Goal: Information Seeking & Learning: Learn about a topic

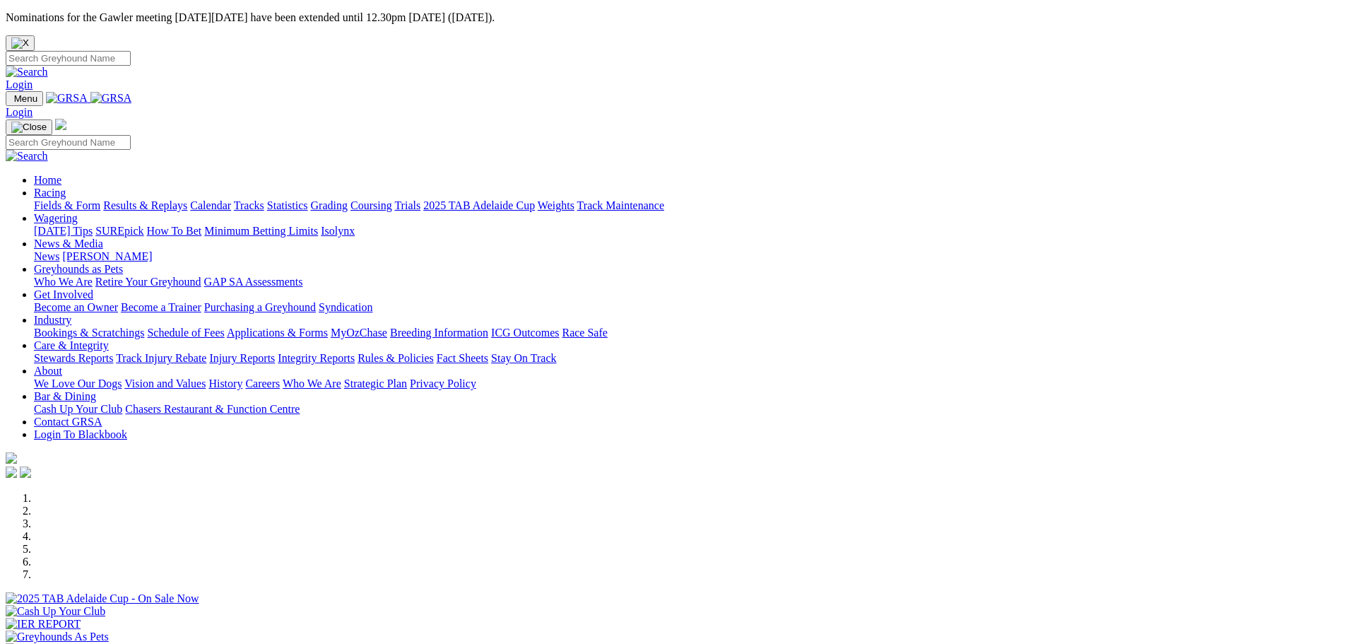
scroll to position [283, 0]
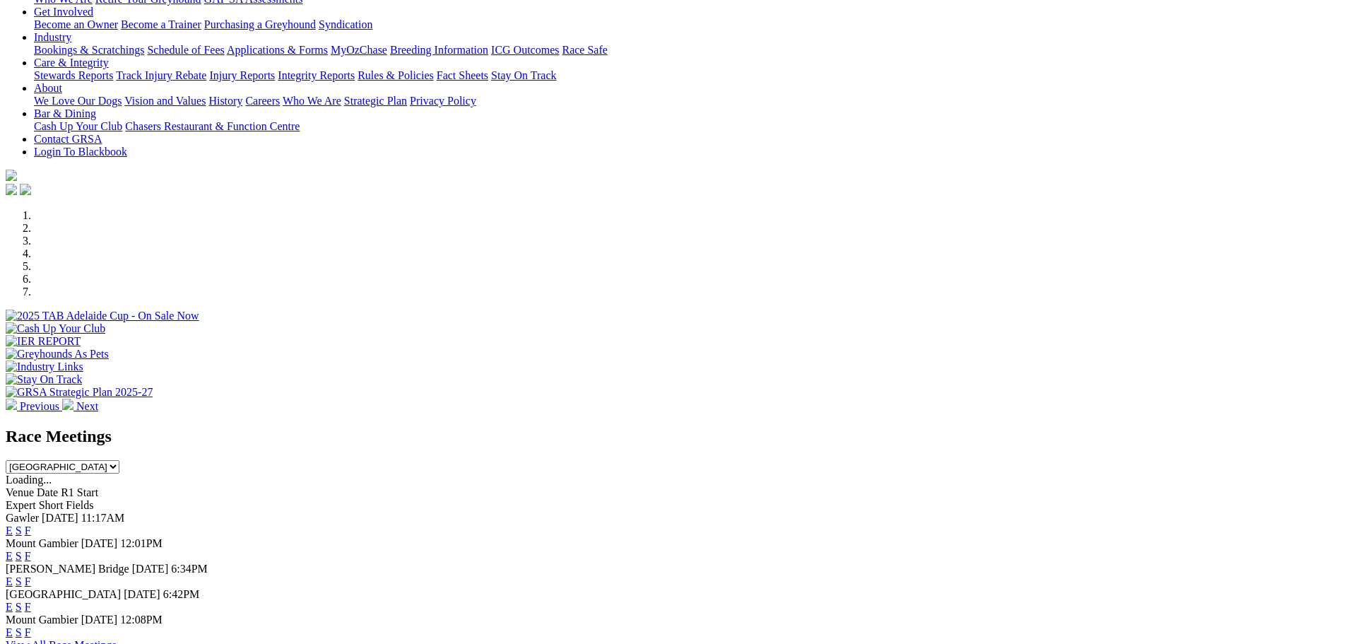
click at [31, 524] on link "F" at bounding box center [28, 530] width 6 height 12
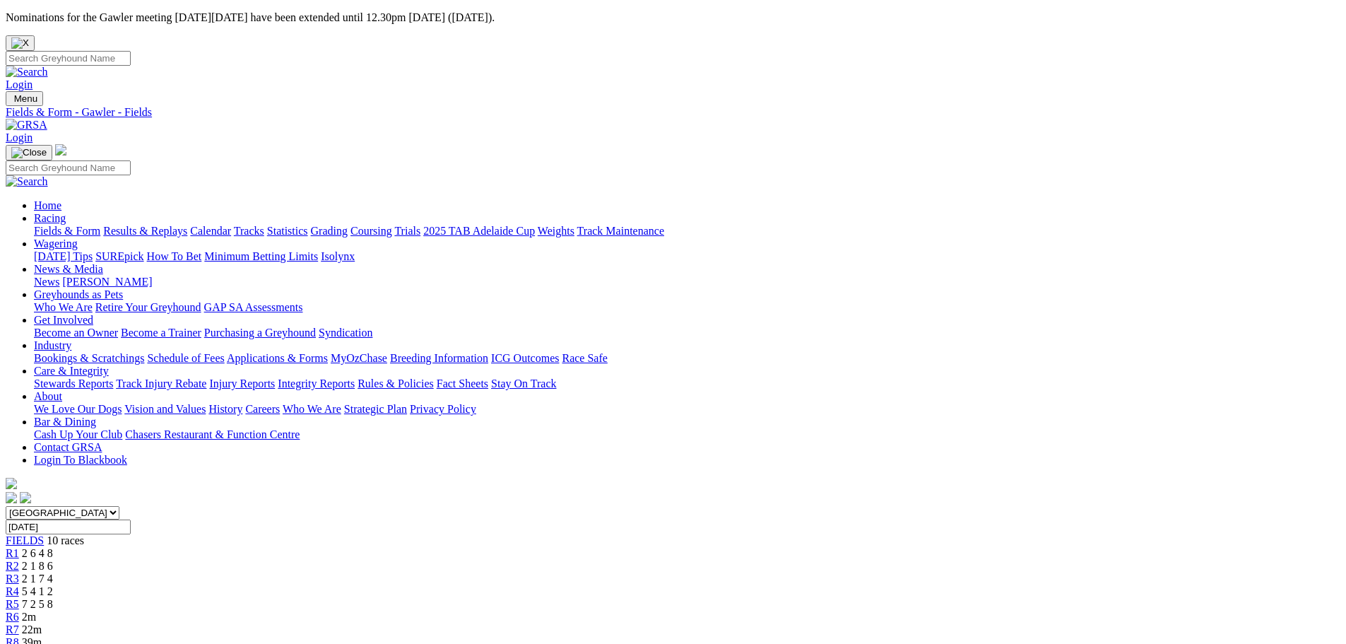
click at [187, 225] on link "Results & Replays" at bounding box center [145, 231] width 84 height 12
click at [367, 547] on div "R1 2 6 4 8" at bounding box center [673, 553] width 1335 height 13
click at [53, 560] on span "2 1 8 6" at bounding box center [37, 566] width 31 height 12
click at [53, 572] on span "2 1 7 4" at bounding box center [37, 578] width 31 height 12
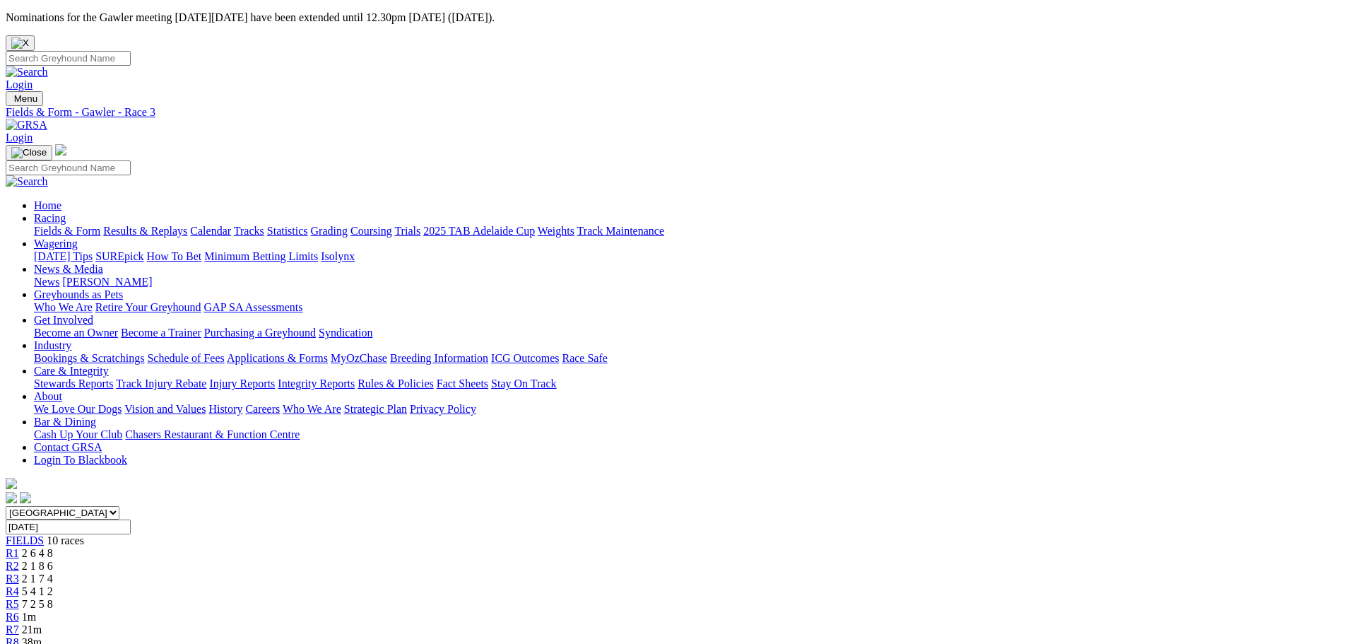
click at [19, 585] on span "R4" at bounding box center [12, 591] width 13 height 12
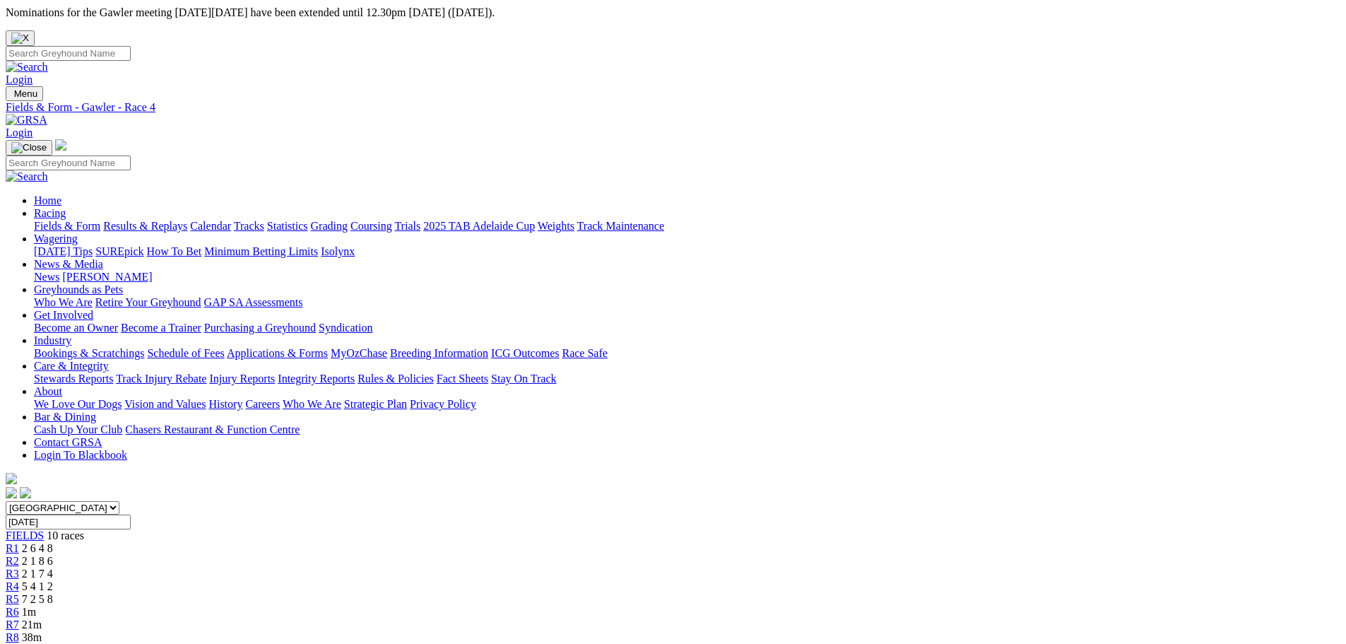
scroll to position [2, 0]
click at [53, 596] on span "7 2 5 8" at bounding box center [37, 602] width 31 height 12
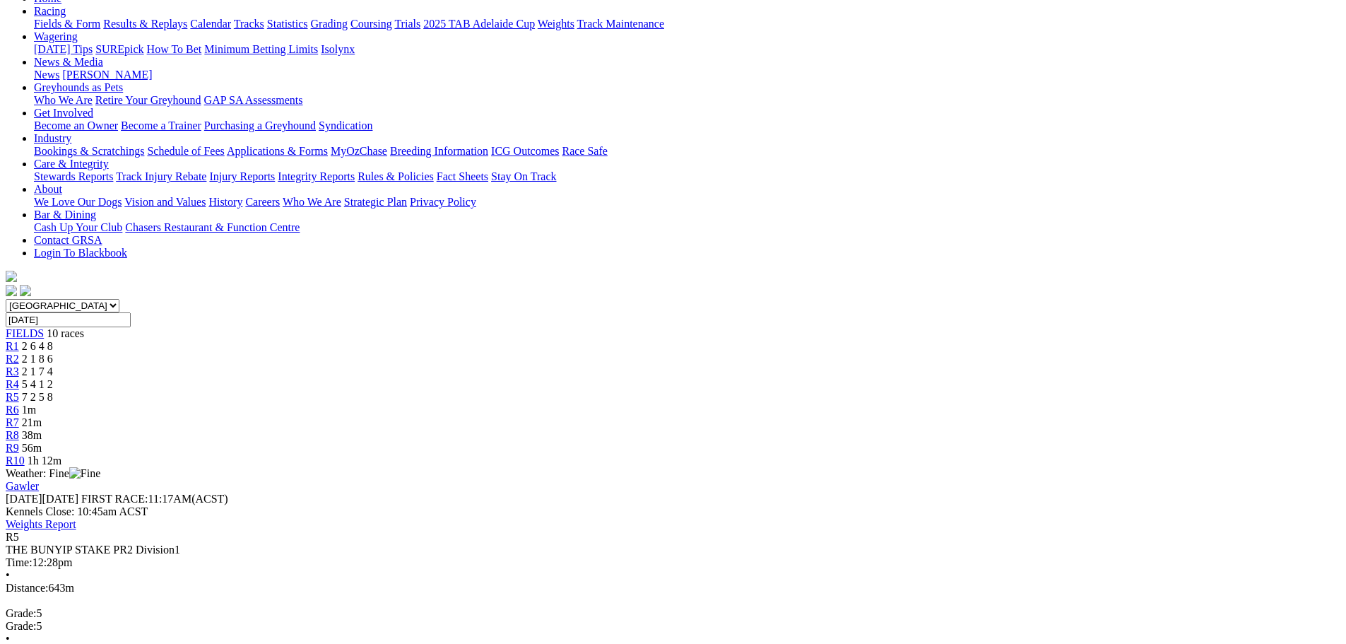
scroll to position [212, 0]
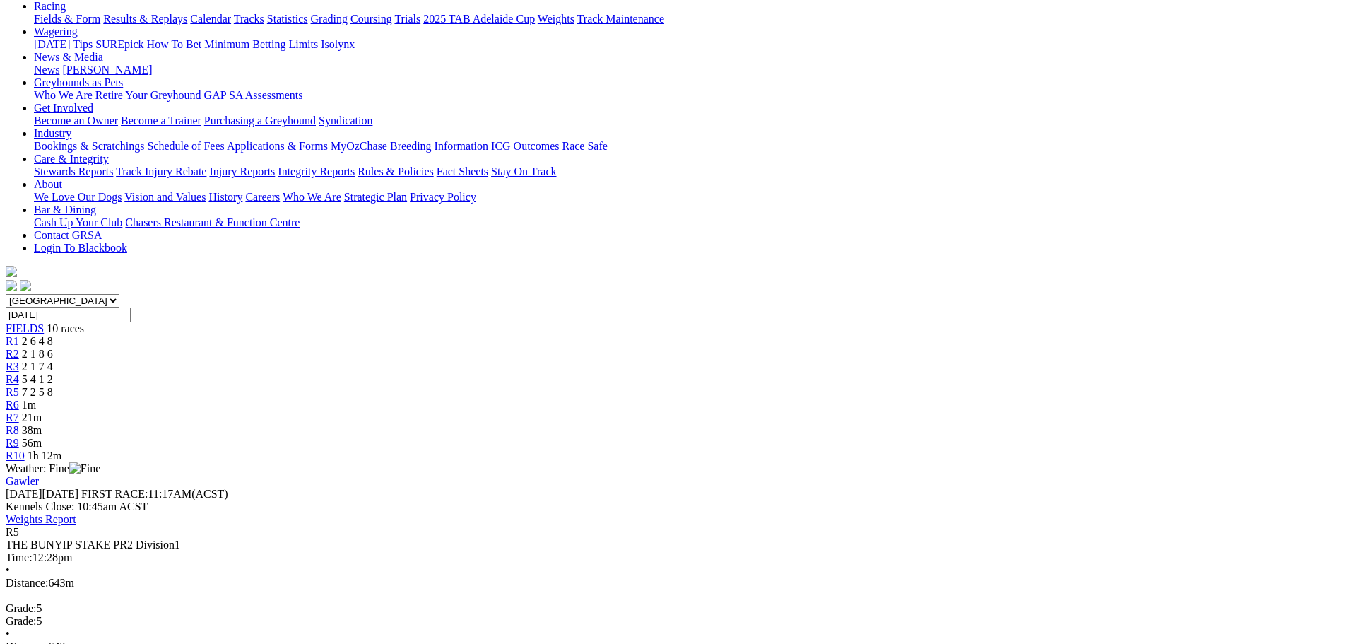
click at [19, 335] on span "R1" at bounding box center [12, 341] width 13 height 12
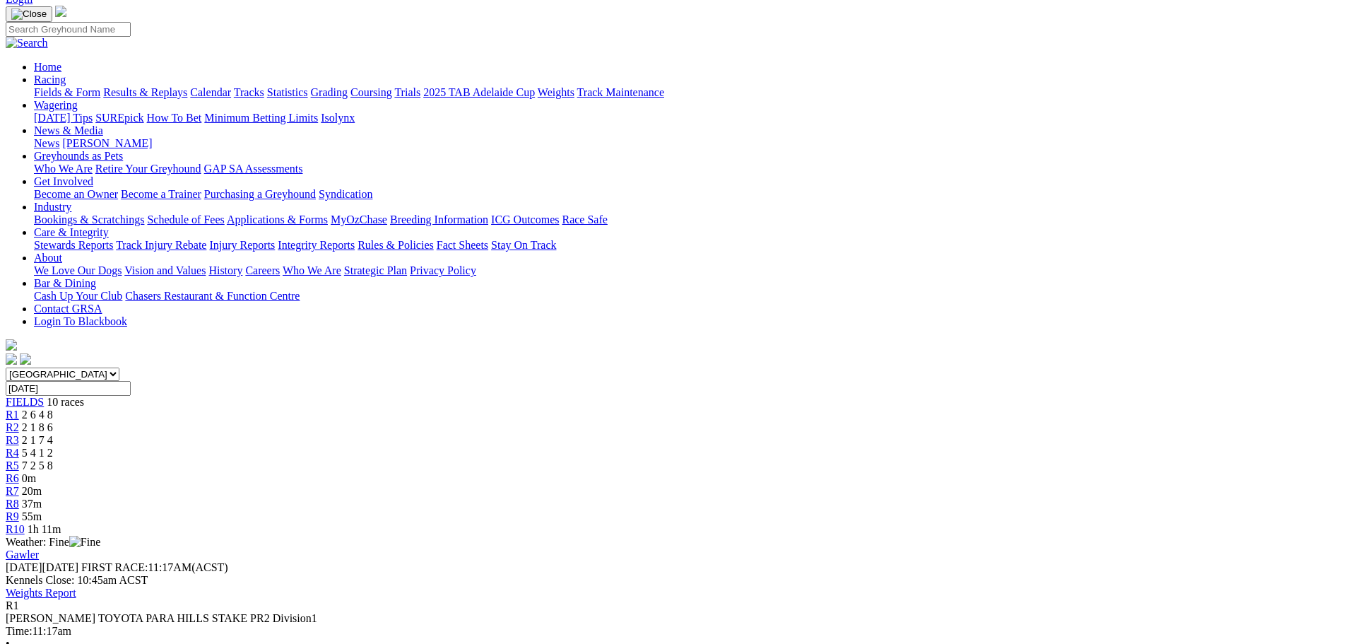
scroll to position [141, 0]
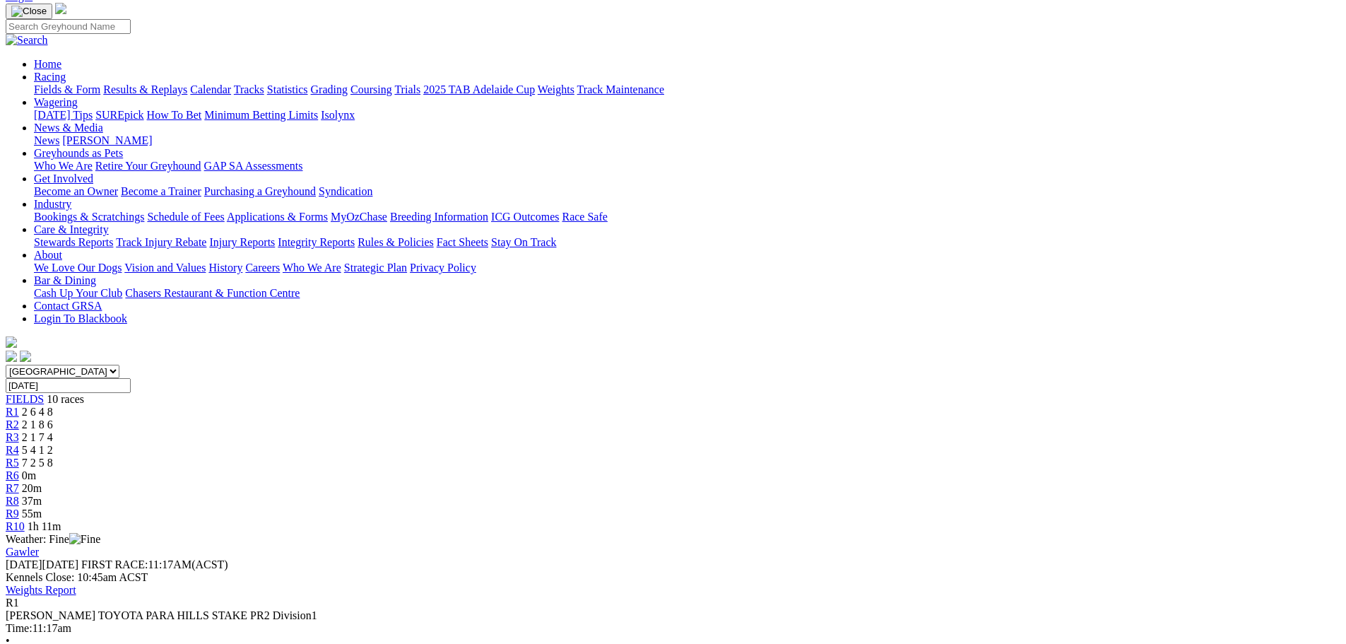
click at [447, 418] on div "R2 2 1 8 6" at bounding box center [673, 424] width 1335 height 13
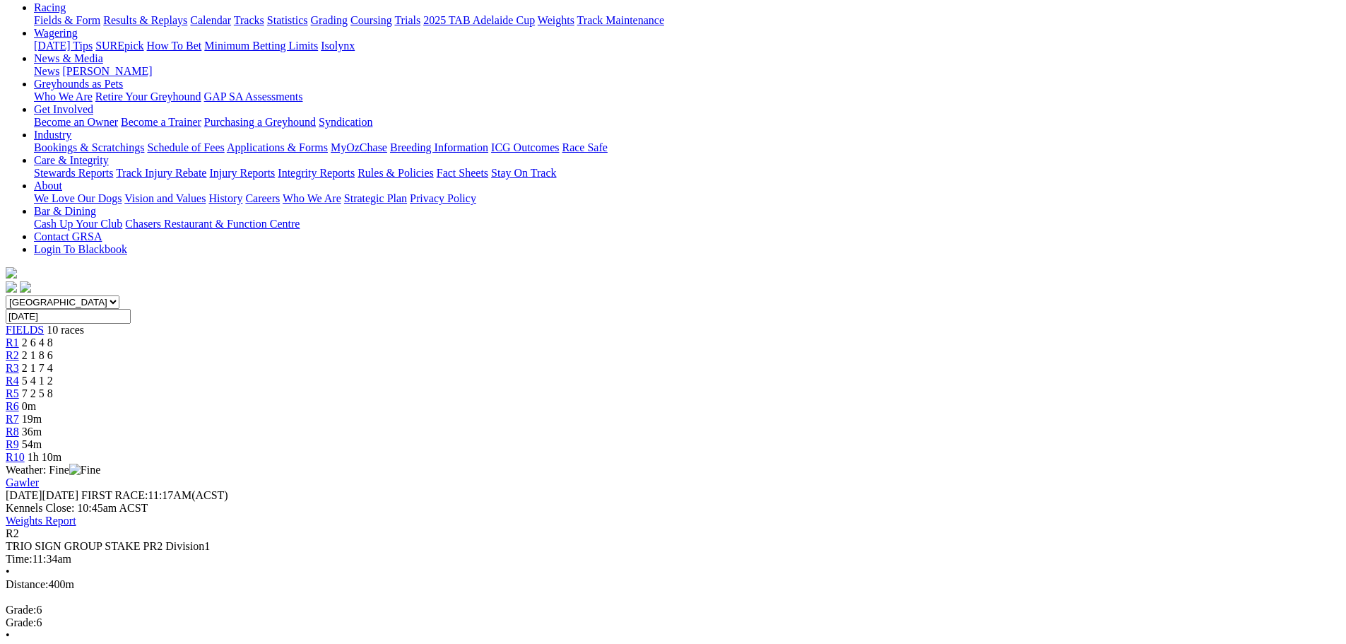
scroll to position [212, 0]
click at [533, 360] on div "R3 2 1 7 4" at bounding box center [673, 366] width 1335 height 13
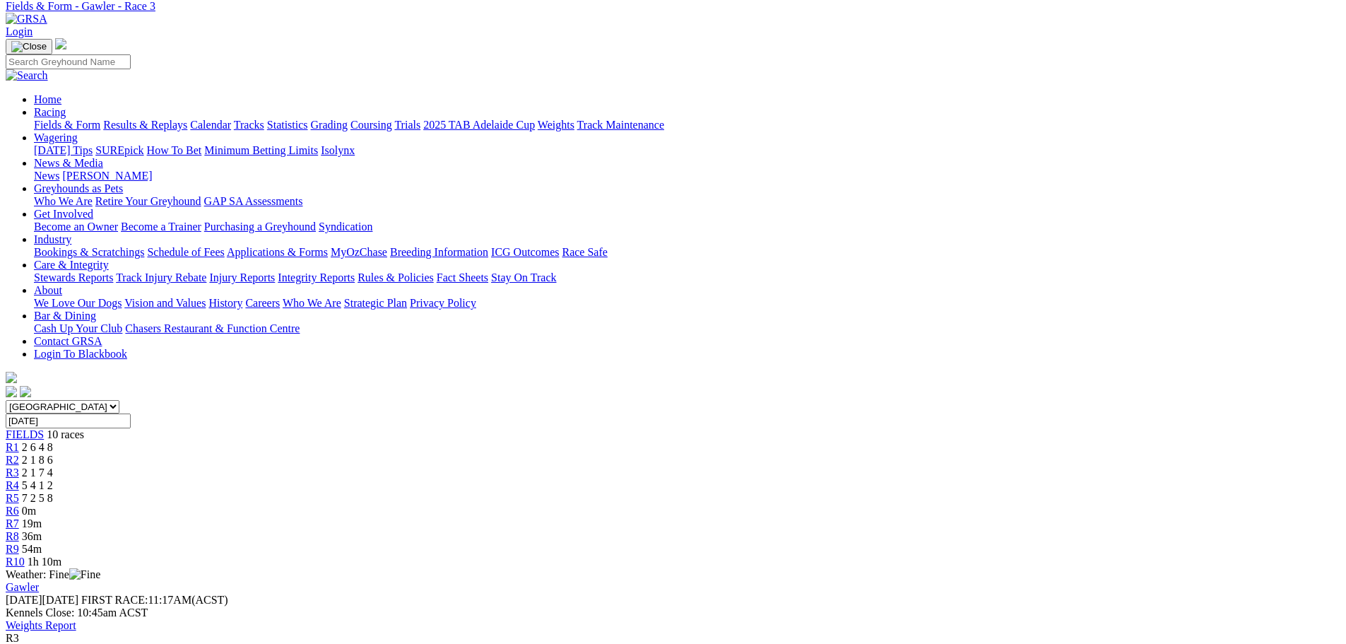
scroll to position [81, 0]
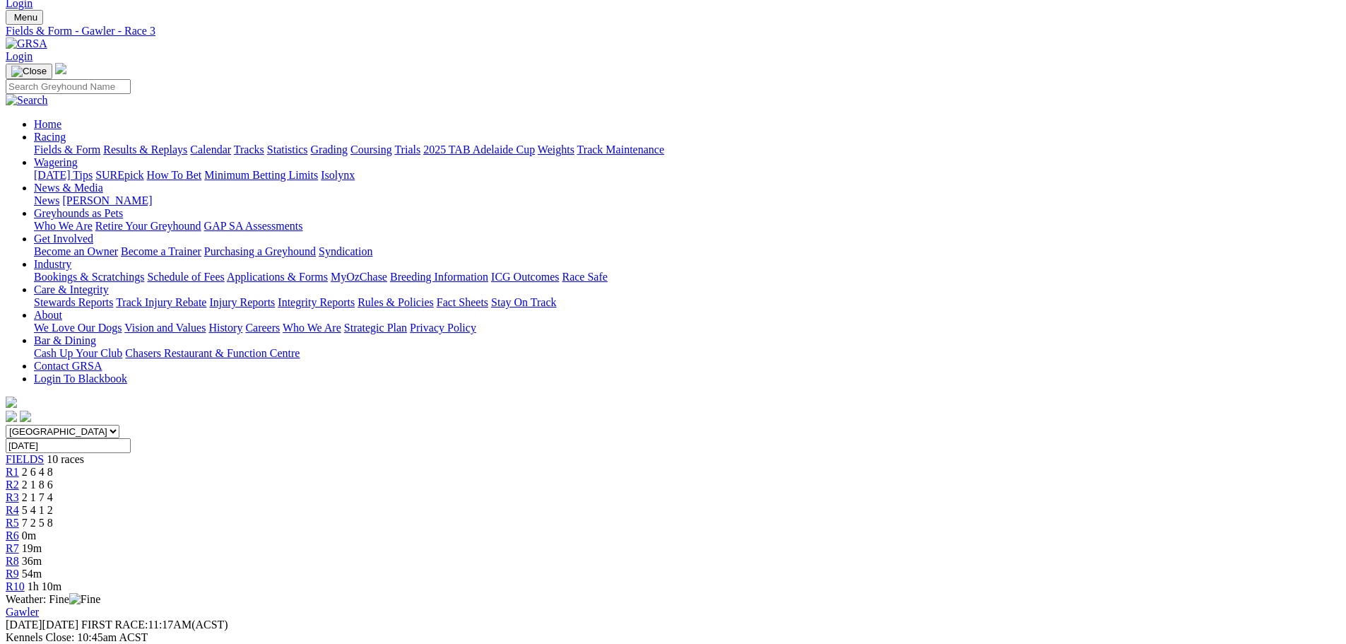
click at [19, 504] on span "R4" at bounding box center [12, 510] width 13 height 12
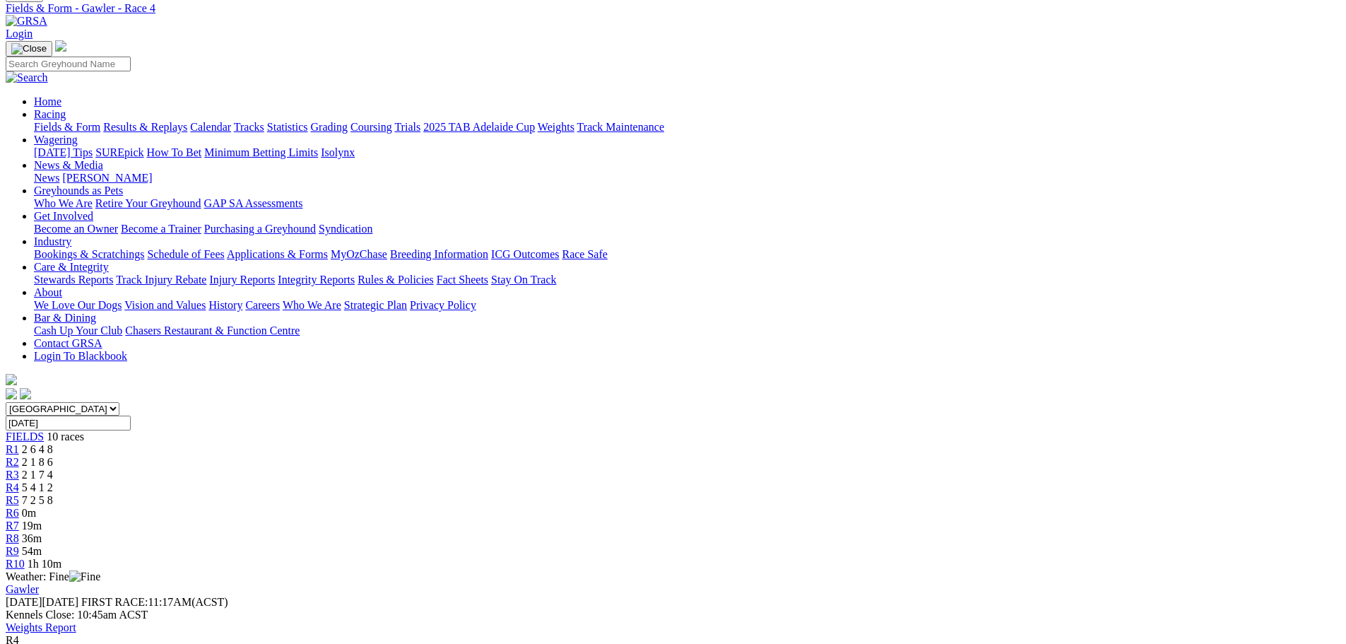
scroll to position [71, 0]
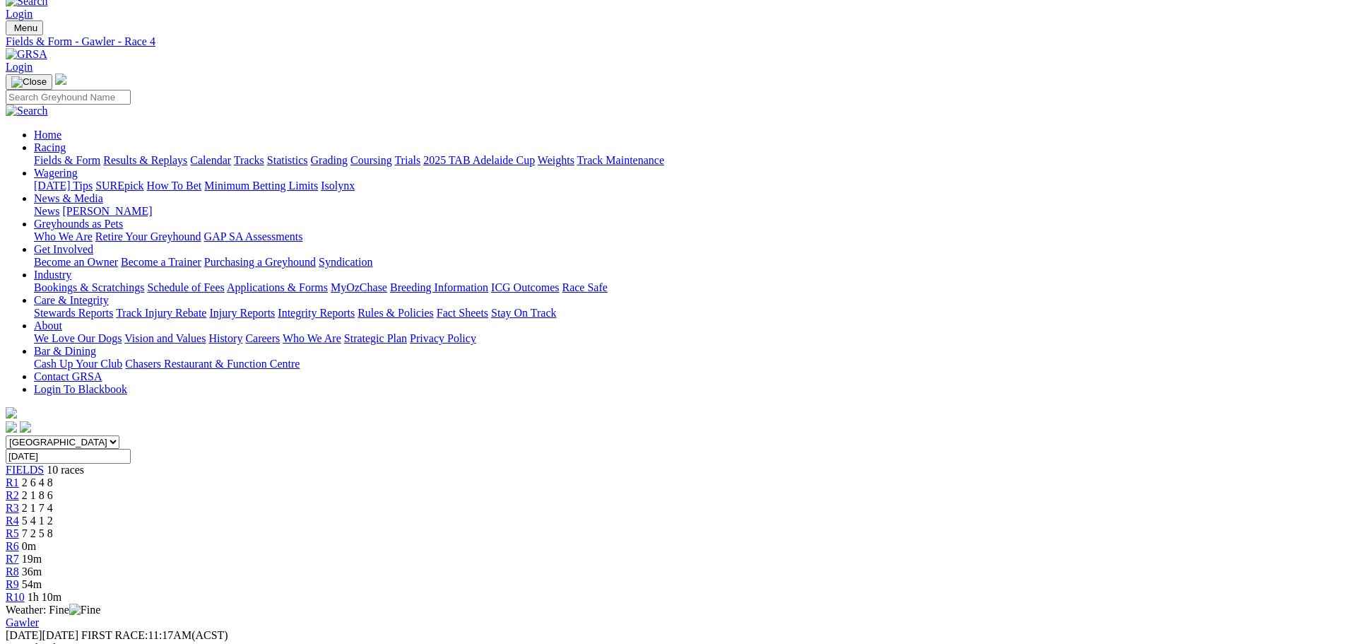
click at [19, 527] on span "R5" at bounding box center [12, 533] width 13 height 12
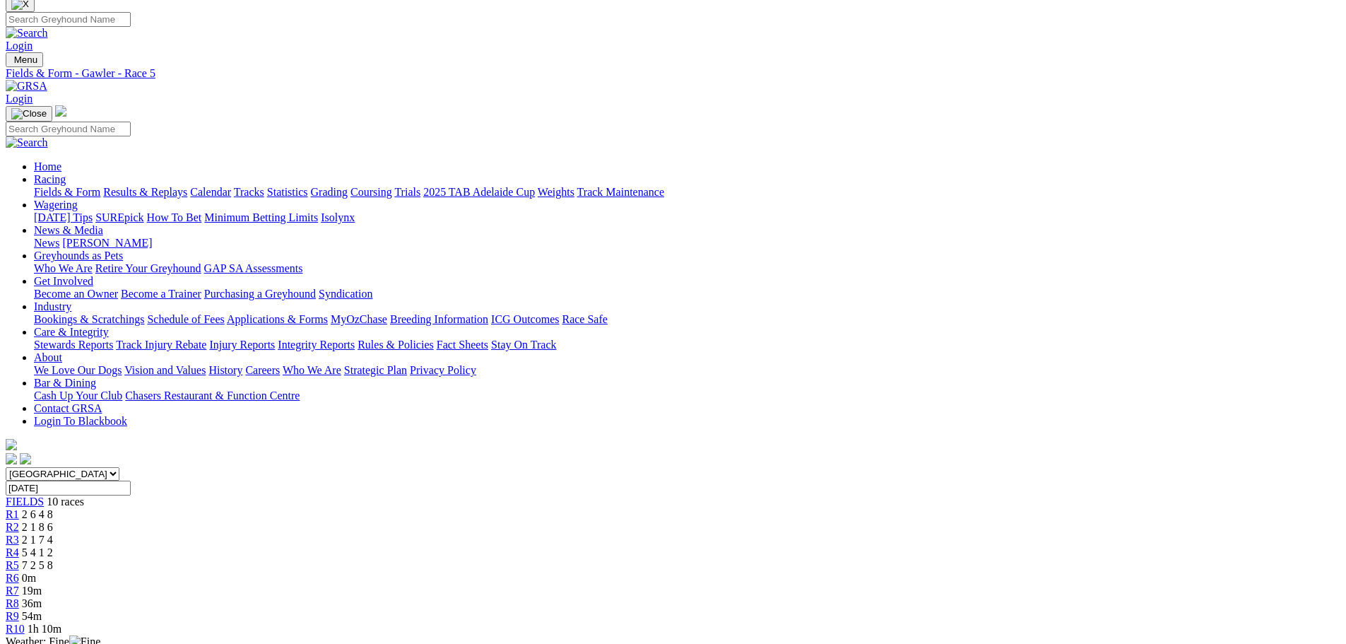
scroll to position [71, 0]
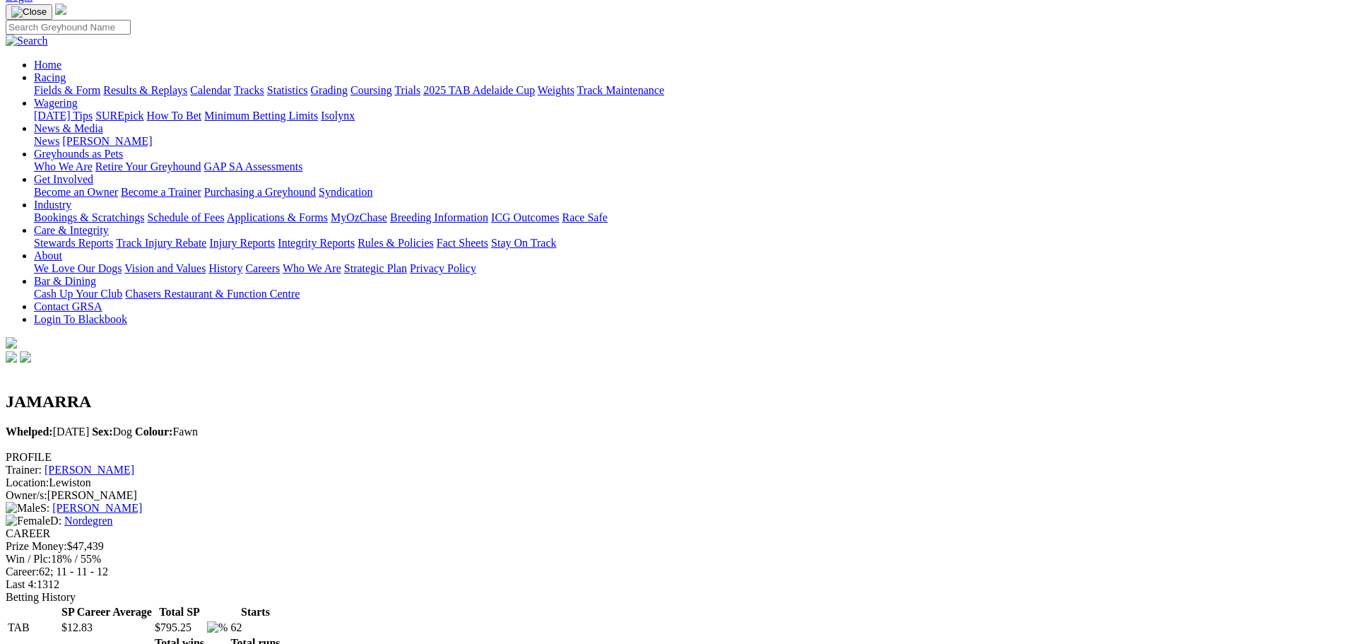
scroll to position [71, 0]
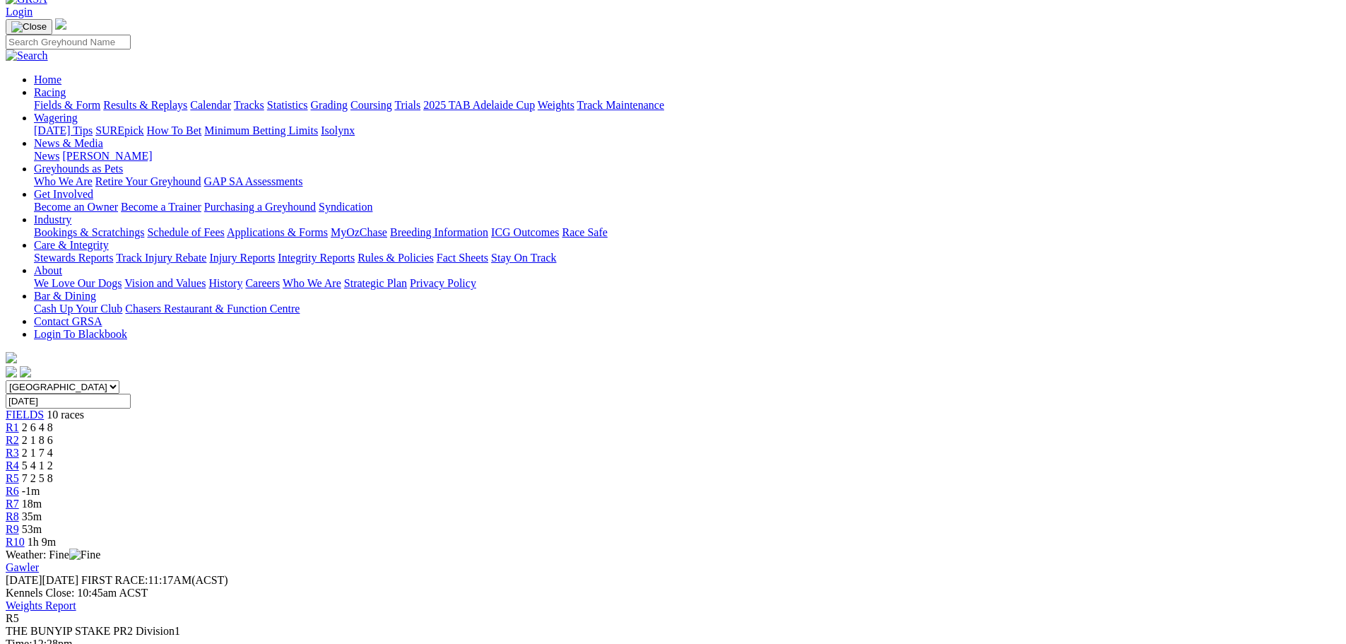
scroll to position [196, 0]
